Goal: Task Accomplishment & Management: Manage account settings

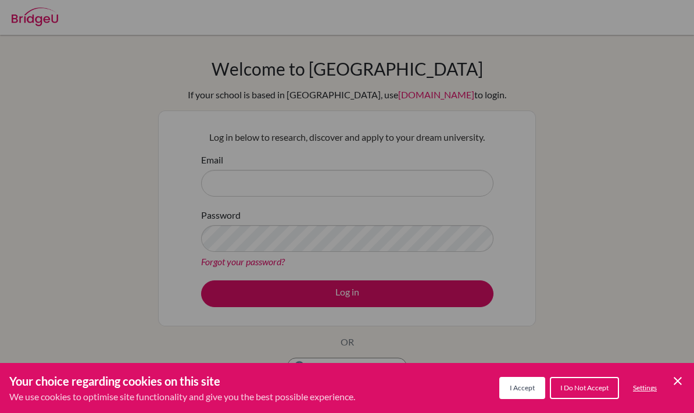
click at [126, 216] on div "Cookie Preferences" at bounding box center [347, 206] width 694 height 413
click at [673, 378] on icon "Cookie Control Close Icon" at bounding box center [678, 381] width 14 height 14
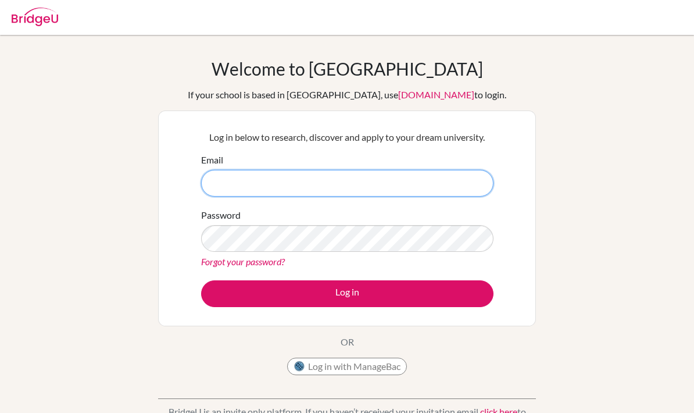
click at [213, 184] on input "Email" at bounding box center [347, 183] width 292 height 27
type input "3"
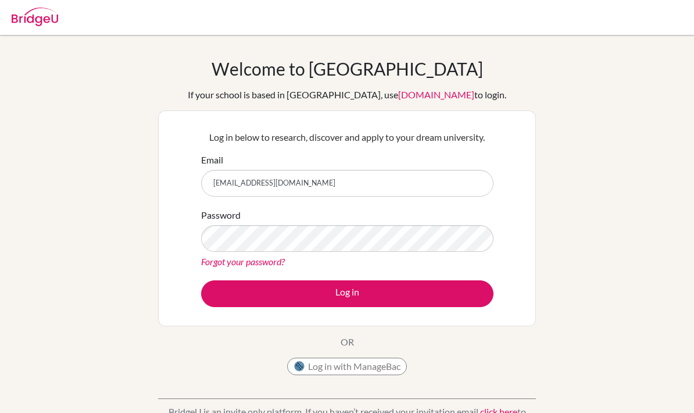
click at [264, 266] on link "Forgot your password?" at bounding box center [243, 261] width 84 height 11
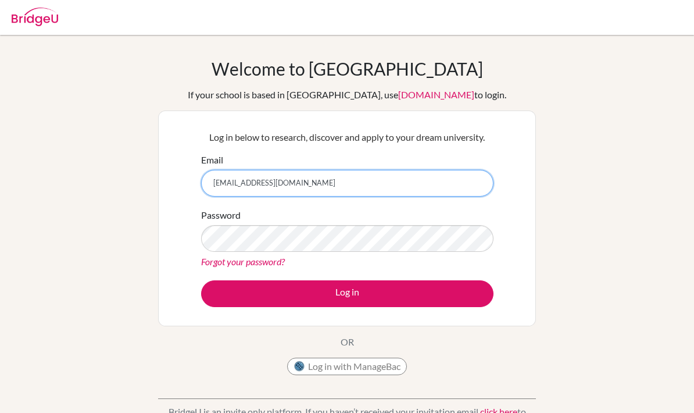
click at [245, 181] on input "[EMAIL_ADDRESS][DOMAIN_NAME]" at bounding box center [347, 183] width 292 height 27
click at [260, 187] on input "[EMAIL_ADDRESS][DOMAIN_NAME]" at bounding box center [347, 183] width 292 height 27
click at [292, 188] on input "[EMAIL_ADDRESS][DOMAIN_NAME]" at bounding box center [347, 183] width 292 height 27
click at [292, 181] on input "[EMAIL_ADDRESS][DOMAIN_NAME]" at bounding box center [347, 183] width 292 height 27
type input "[EMAIL_ADDRESS][DOMAIN_NAME]"
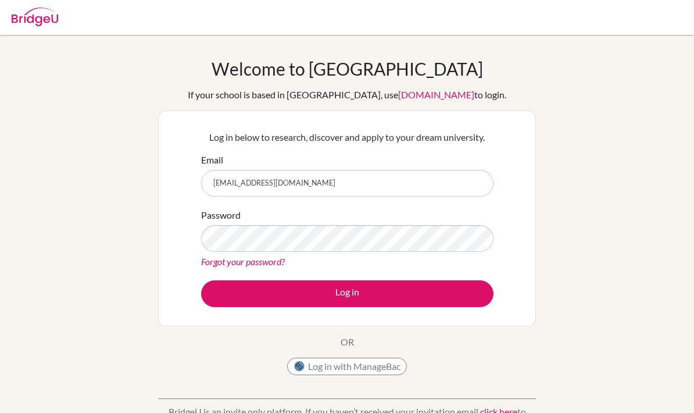
click at [230, 295] on button "Log in" at bounding box center [347, 293] width 292 height 27
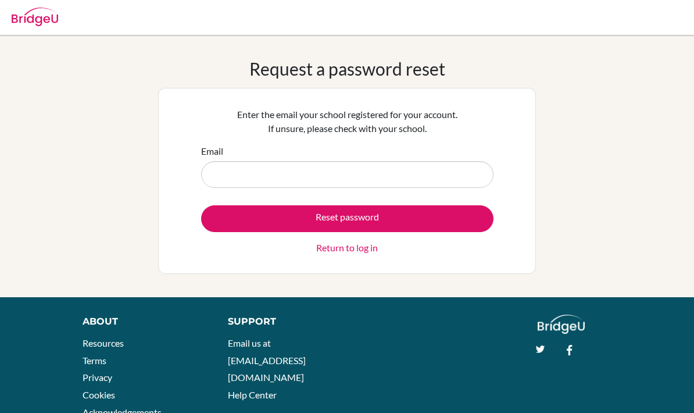
type input "[EMAIL_ADDRESS][DOMAIN_NAME]"
